Goal: Information Seeking & Learning: Understand process/instructions

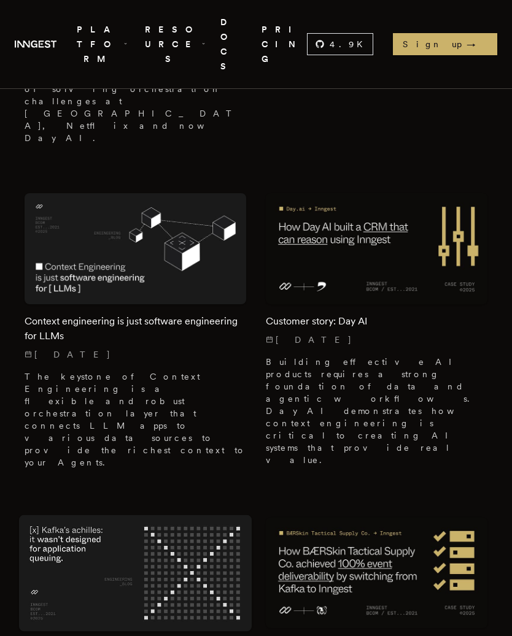
scroll to position [1905, 0]
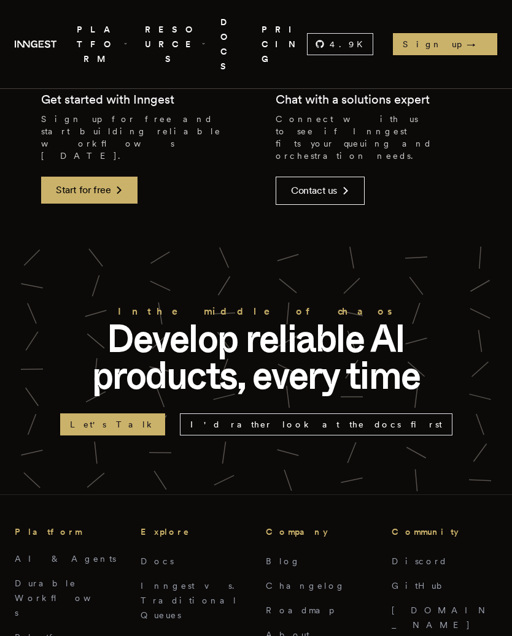
scroll to position [4684, 0]
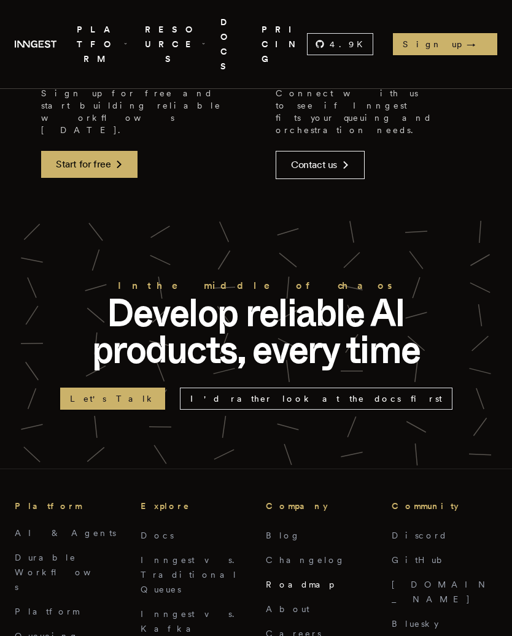
click at [276, 580] on link "Roadmap" at bounding box center [300, 585] width 68 height 10
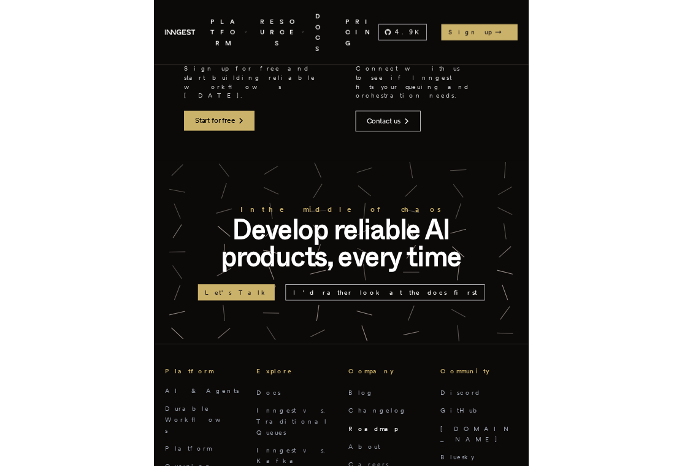
scroll to position [0, 0]
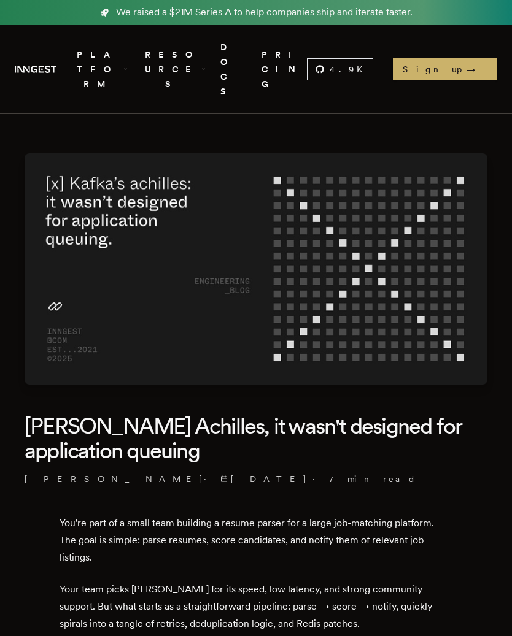
click at [246, 48] on link "DOCS" at bounding box center [233, 69] width 26 height 59
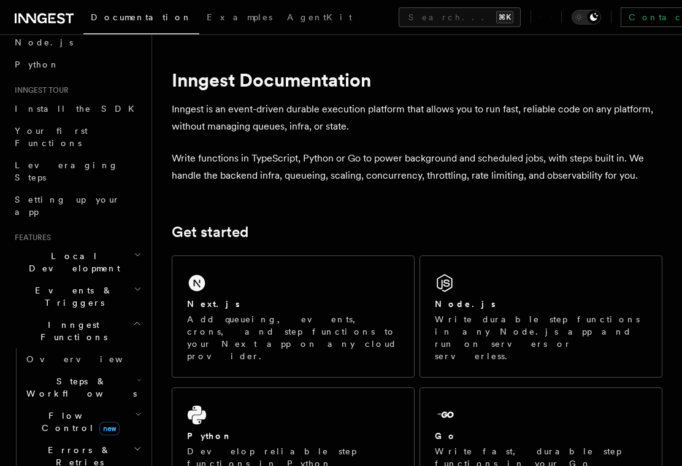
scroll to position [83, 0]
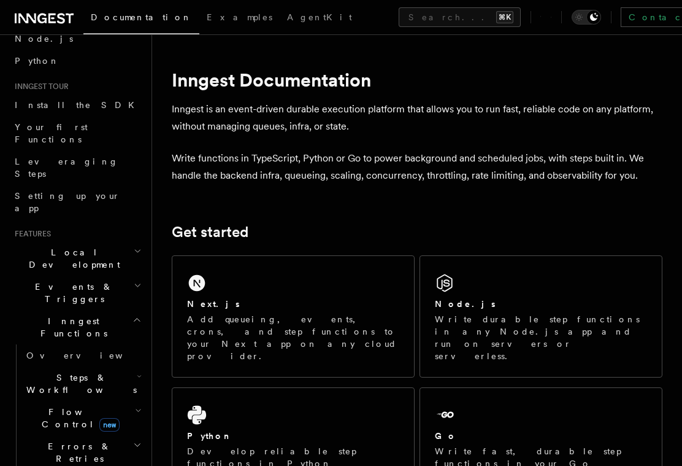
click at [131, 310] on h2 "Inngest Functions" at bounding box center [77, 327] width 134 height 34
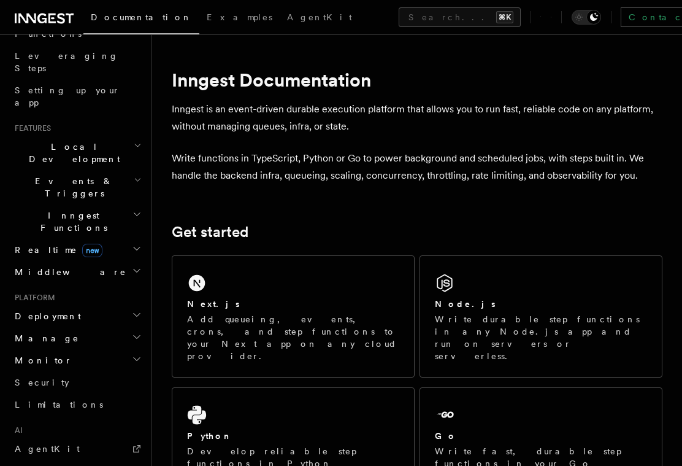
scroll to position [179, 0]
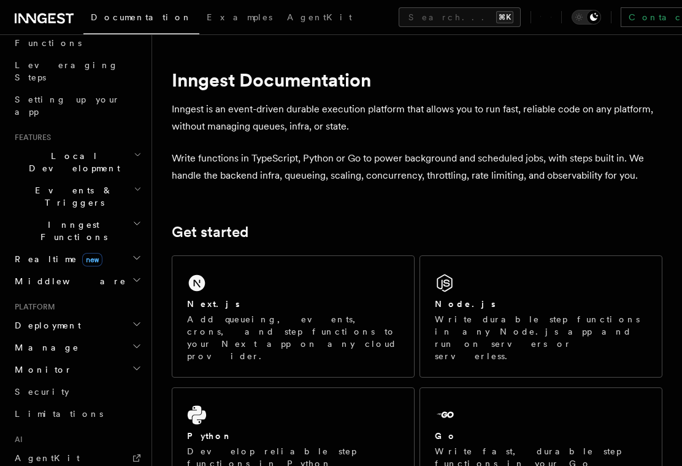
click at [133, 319] on icon "button" at bounding box center [137, 324] width 10 height 10
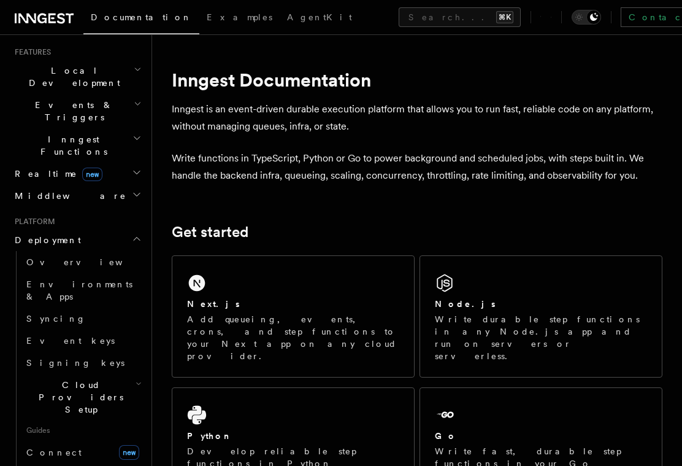
scroll to position [264, 0]
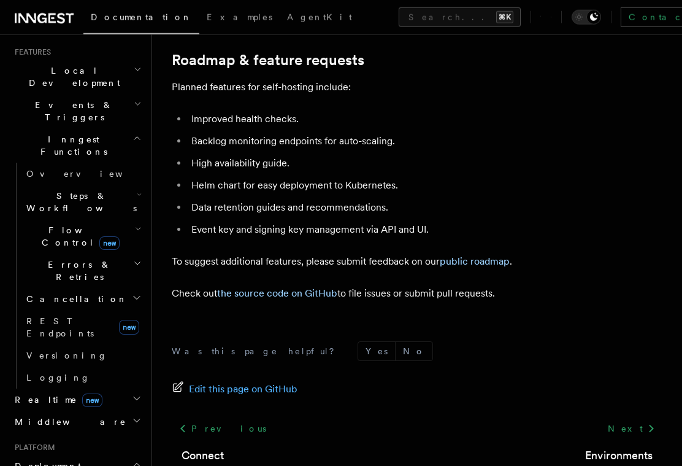
scroll to position [4777, 0]
